Goal: Transaction & Acquisition: Purchase product/service

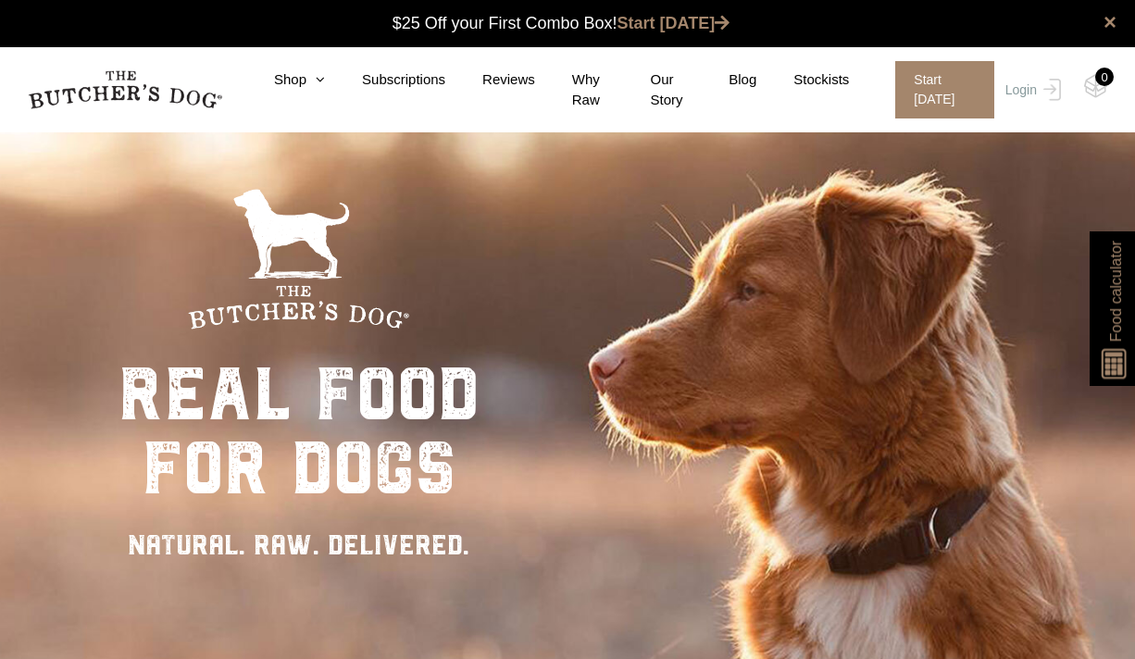
scroll to position [1, 0]
click at [315, 77] on icon at bounding box center [315, 79] width 19 height 14
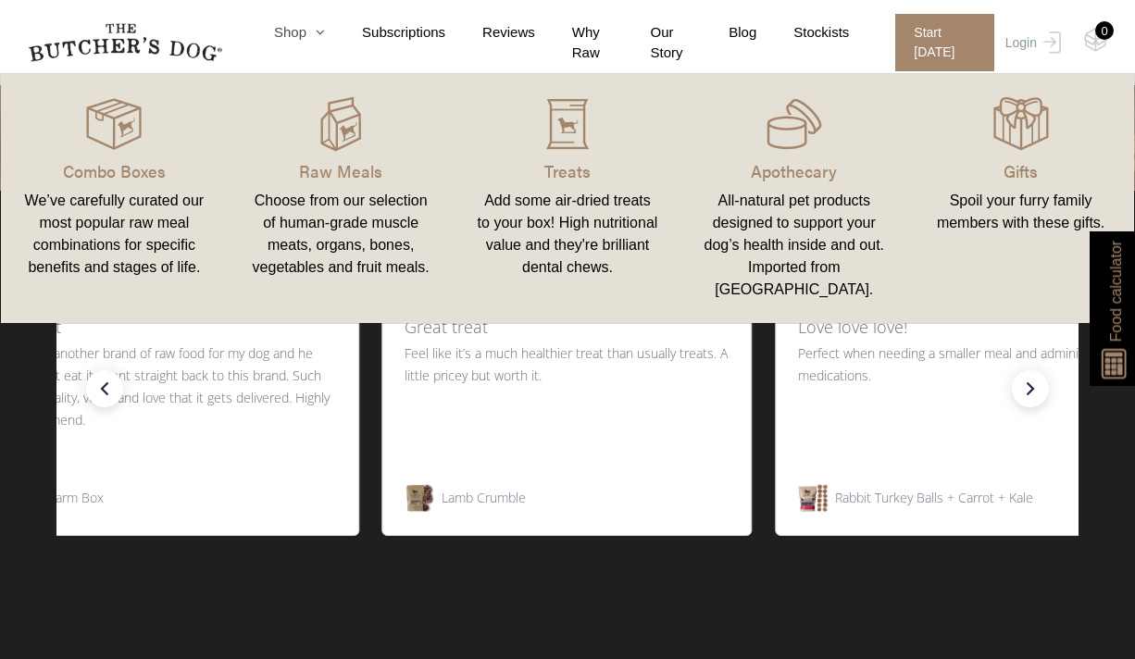
scroll to position [577, 0]
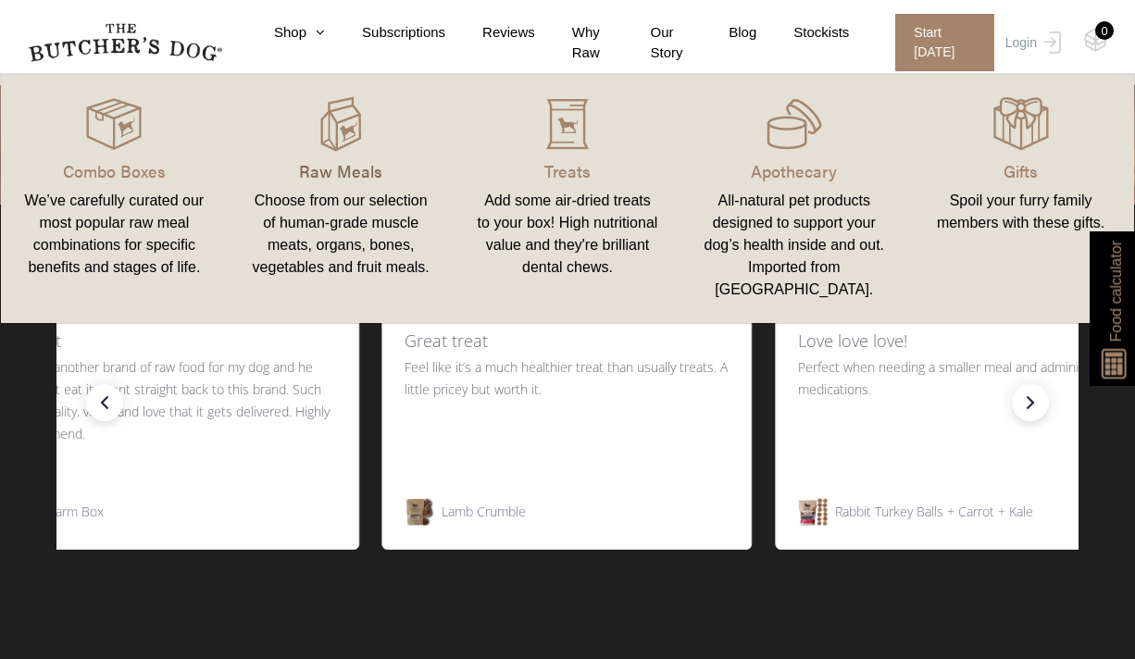
click at [348, 159] on p "Raw Meals" at bounding box center [341, 170] width 182 height 25
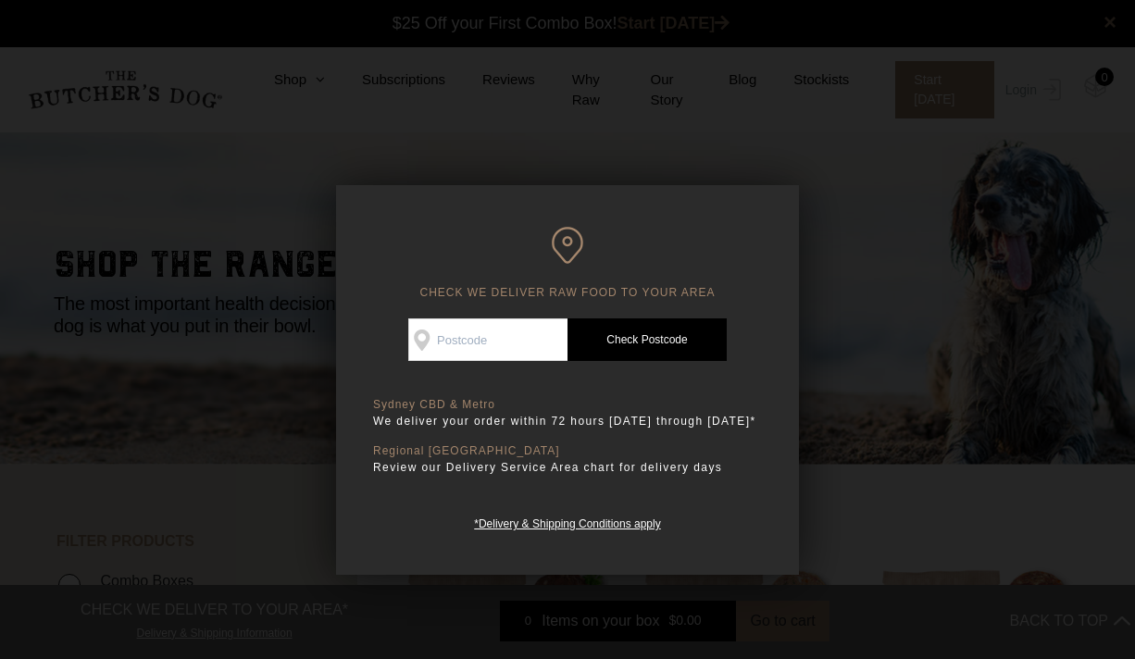
scroll to position [1, 0]
click at [488, 341] on input "Check Availability At" at bounding box center [487, 339] width 159 height 43
type input "6432"
click at [615, 345] on link "Check Postcode" at bounding box center [646, 339] width 159 height 43
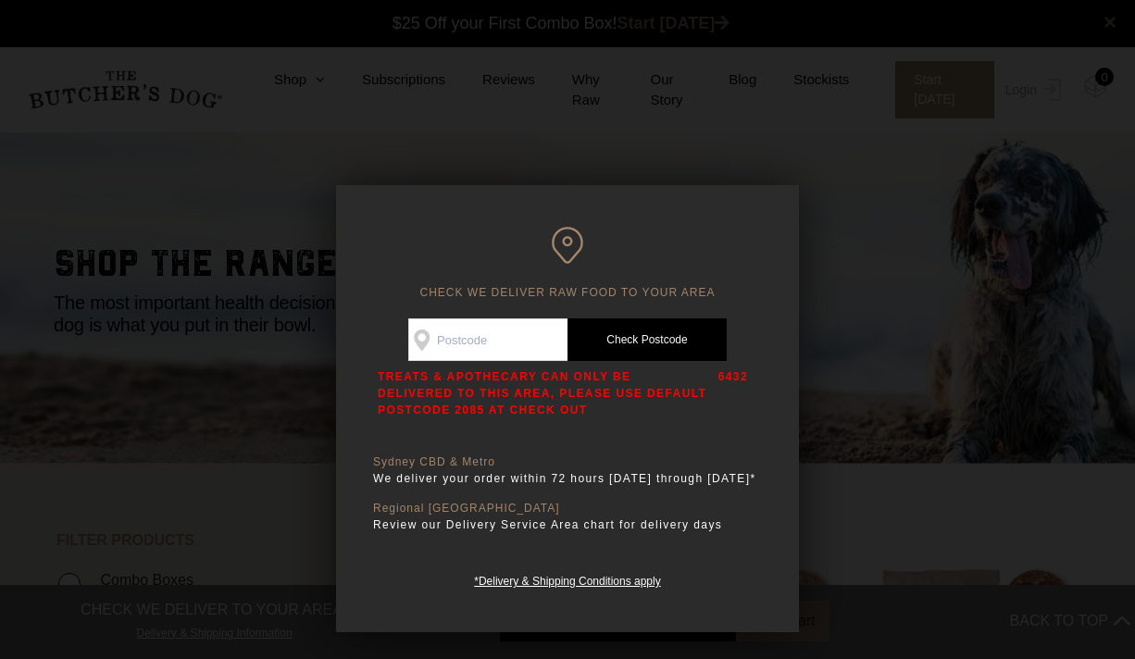
click at [857, 331] on div at bounding box center [567, 329] width 1135 height 659
